Goal: Understand process/instructions: Learn how to perform a task or action

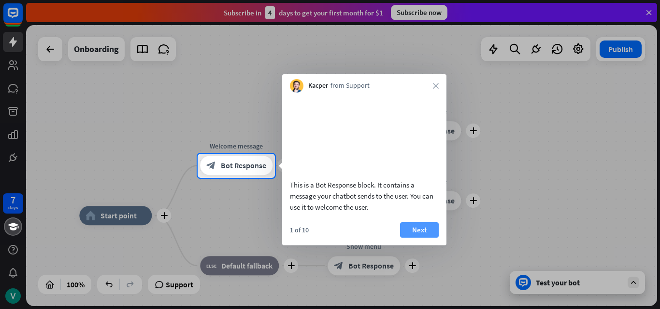
click at [420, 238] on button "Next" at bounding box center [419, 230] width 39 height 15
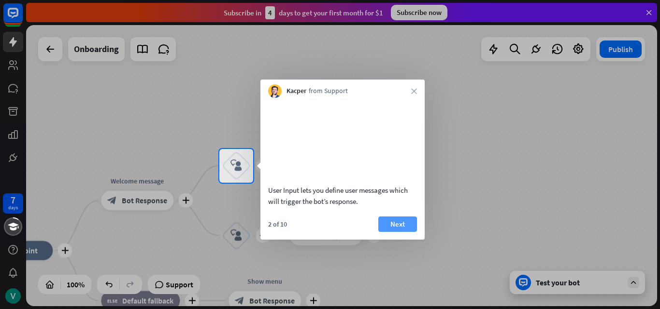
click at [404, 232] on button "Next" at bounding box center [397, 224] width 39 height 15
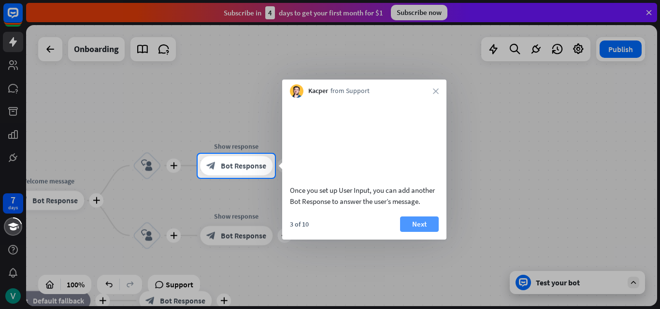
click at [424, 232] on button "Next" at bounding box center [419, 224] width 39 height 15
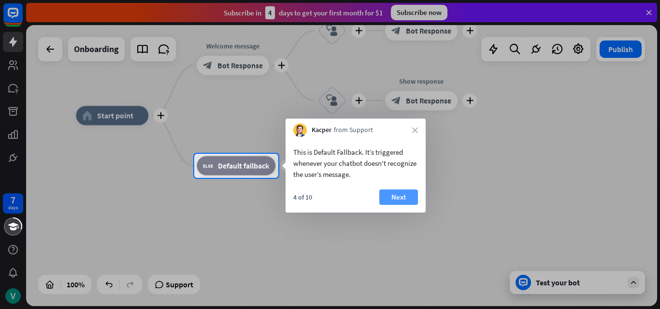
click at [393, 200] on button "Next" at bounding box center [398, 197] width 39 height 15
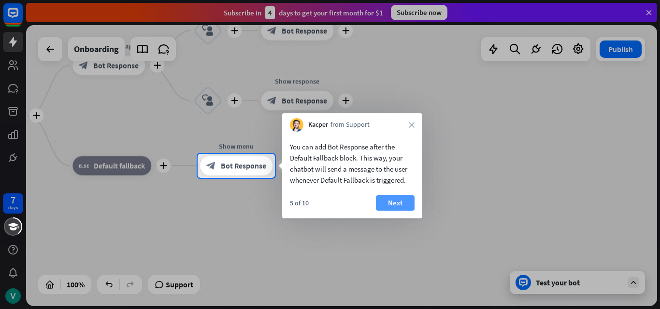
click at [405, 201] on button "Next" at bounding box center [395, 203] width 39 height 15
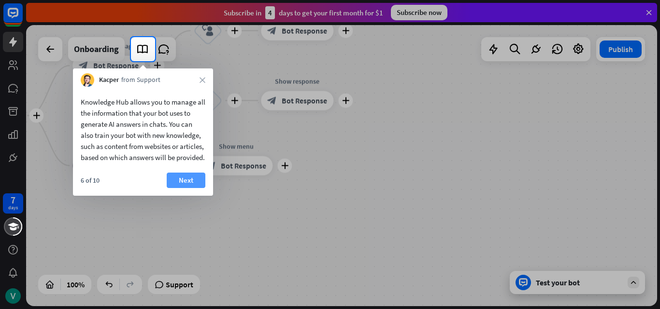
click at [187, 188] on button "Next" at bounding box center [186, 180] width 39 height 15
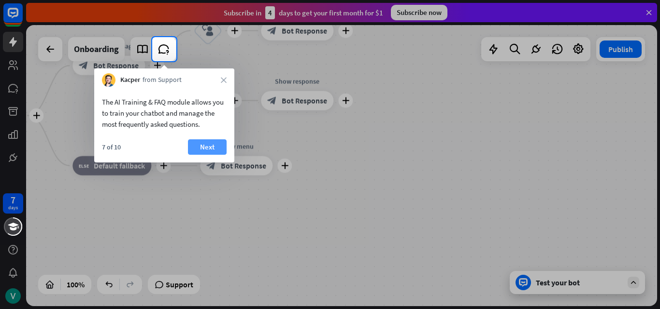
click at [211, 151] on button "Next" at bounding box center [207, 147] width 39 height 15
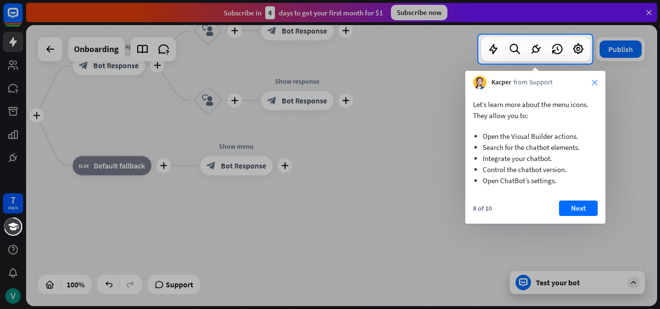
click at [595, 81] on icon "close" at bounding box center [594, 83] width 6 height 6
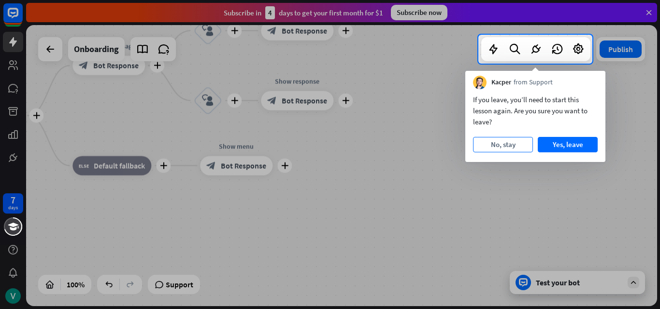
click at [514, 141] on button "No, stay" at bounding box center [503, 144] width 60 height 15
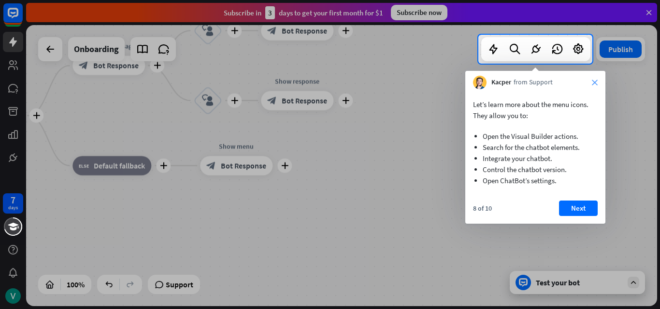
click at [594, 84] on icon "close" at bounding box center [594, 83] width 6 height 6
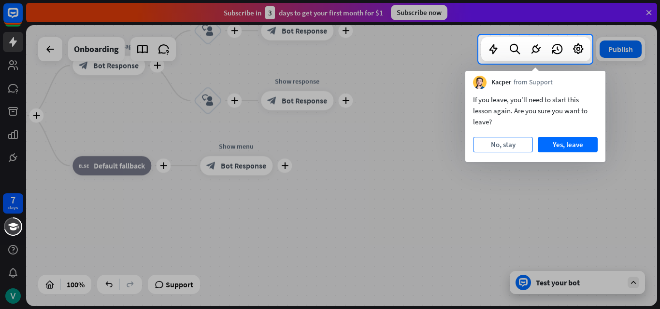
click at [511, 138] on button "No, stay" at bounding box center [503, 144] width 60 height 15
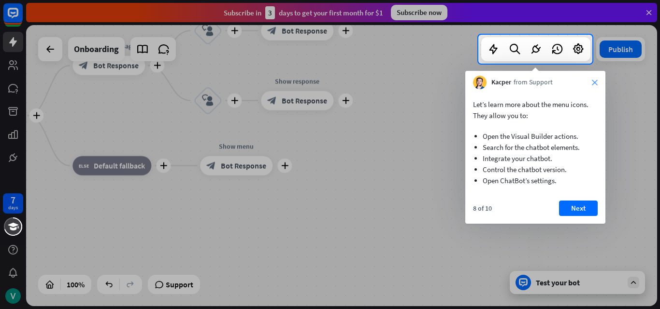
click at [593, 82] on icon "close" at bounding box center [594, 83] width 6 height 6
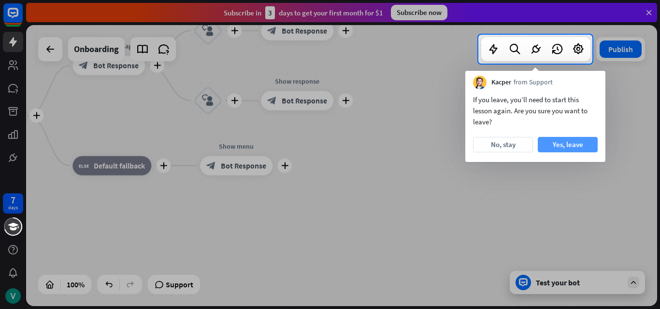
click at [572, 150] on button "Yes, leave" at bounding box center [567, 144] width 60 height 15
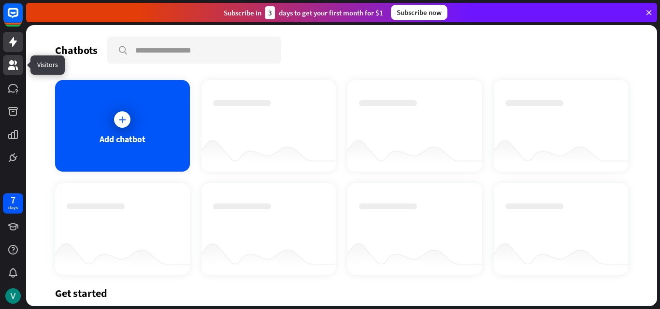
click at [13, 60] on icon at bounding box center [13, 65] width 12 height 12
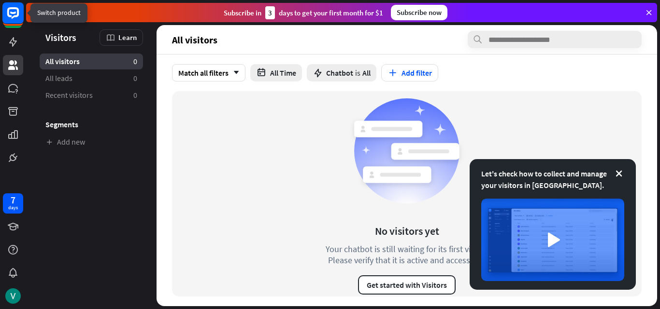
click at [14, 14] on icon at bounding box center [13, 13] width 6 height 2
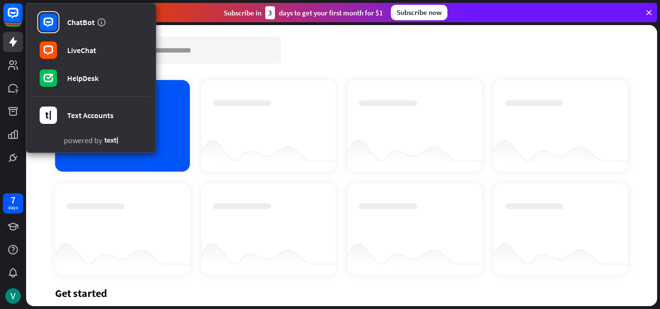
click at [322, 44] on div "Chatbots search" at bounding box center [341, 50] width 573 height 27
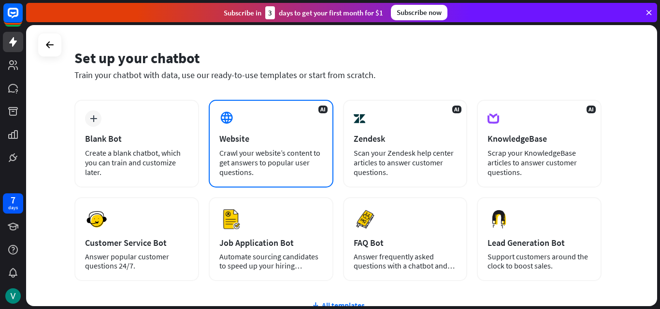
scroll to position [48, 0]
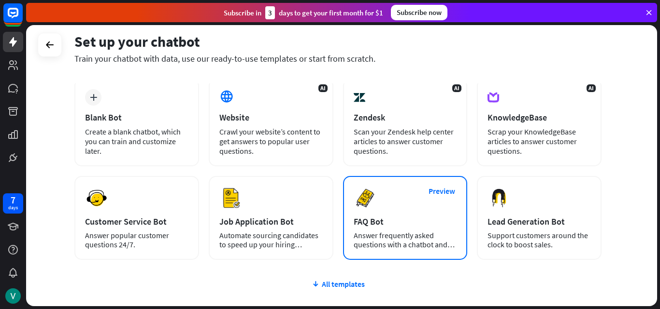
click at [355, 218] on div "FAQ Bot" at bounding box center [404, 221] width 103 height 11
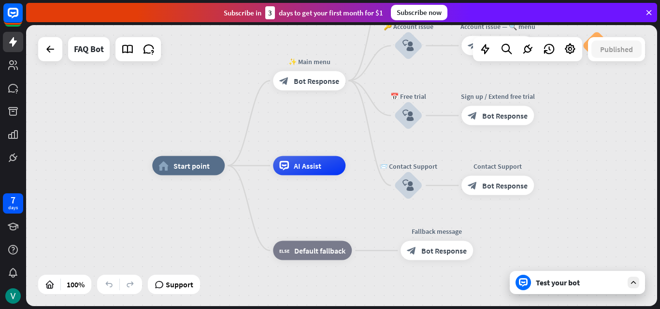
click at [650, 15] on icon at bounding box center [648, 12] width 9 height 9
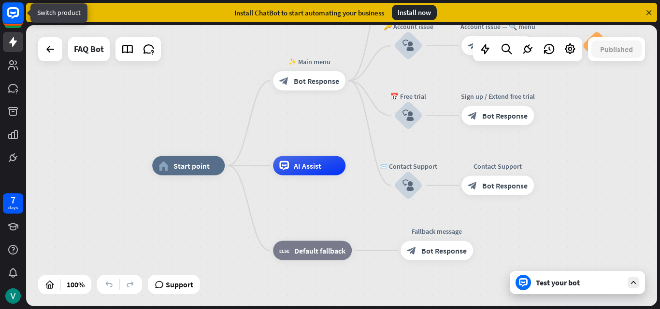
click at [16, 13] on rect at bounding box center [12, 12] width 21 height 21
